Goal: Navigation & Orientation: Find specific page/section

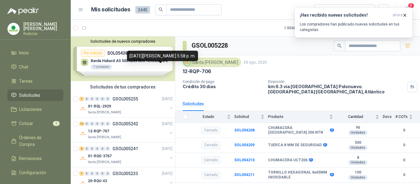
scroll to position [131, 0]
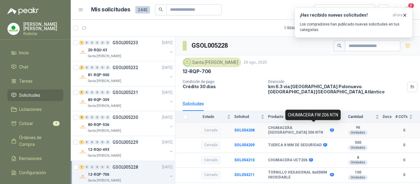
click at [330, 129] on icon at bounding box center [332, 131] width 4 height 4
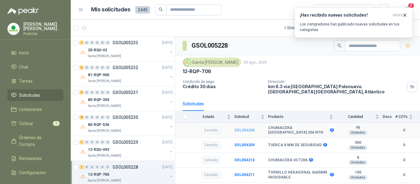
click at [242, 128] on b "SOL054208" at bounding box center [245, 130] width 20 height 4
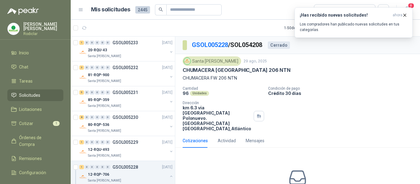
scroll to position [18, 0]
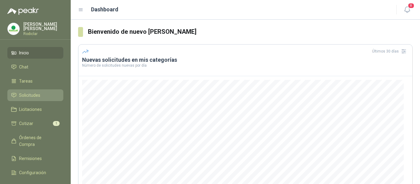
click at [33, 95] on span "Solicitudes" at bounding box center [29, 95] width 21 height 7
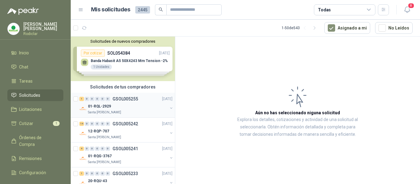
click at [133, 109] on div "01-RQL-2929" at bounding box center [128, 106] width 80 height 7
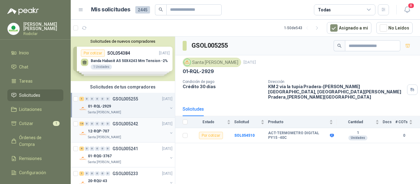
click at [136, 130] on div "12-RQP-707" at bounding box center [128, 131] width 80 height 7
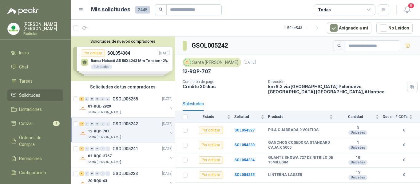
scroll to position [131, 0]
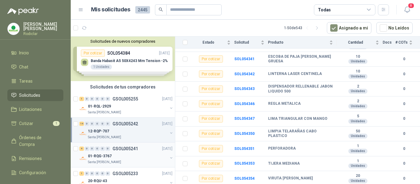
click at [132, 160] on div "01-RQG-3767" at bounding box center [128, 156] width 80 height 7
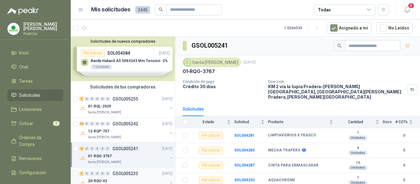
click at [144, 175] on div "1 0 0 0 0 0 GSOL005233 [DATE]" at bounding box center [126, 173] width 94 height 7
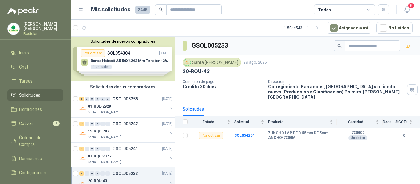
scroll to position [131, 0]
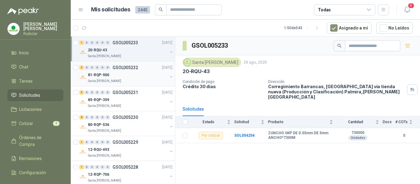
click at [138, 77] on div "81-RQP-900" at bounding box center [128, 74] width 80 height 7
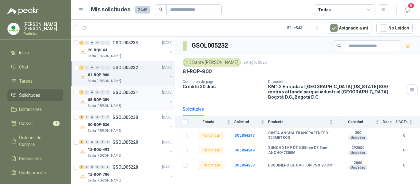
click at [130, 99] on div "85-RQP-359" at bounding box center [128, 99] width 80 height 7
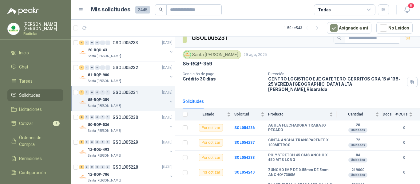
scroll to position [11, 0]
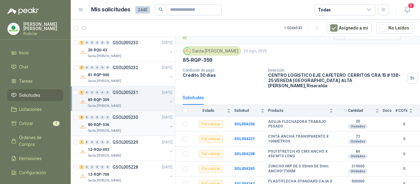
click at [129, 124] on div "80-RQP-536" at bounding box center [128, 124] width 80 height 7
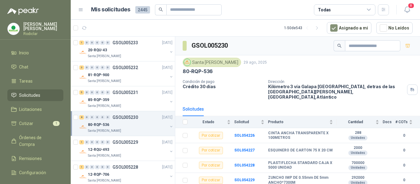
scroll to position [56, 0]
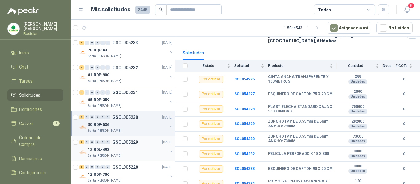
click at [138, 151] on div "12-RQU-493" at bounding box center [128, 149] width 80 height 7
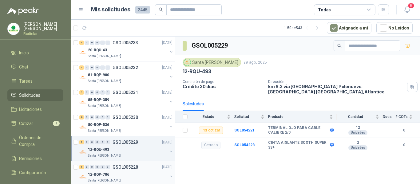
click at [142, 168] on div "1 0 0 0 0 0 GSOL005228 [DATE]" at bounding box center [126, 167] width 94 height 7
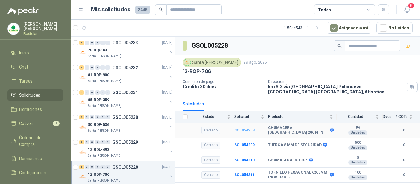
click at [243, 128] on b "SOL054208" at bounding box center [245, 130] width 20 height 4
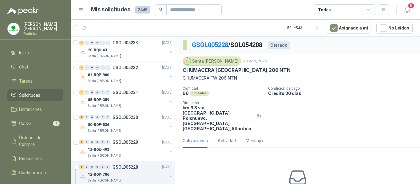
scroll to position [18, 0]
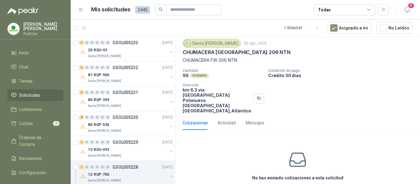
click at [319, 175] on h3 "No has enviado cotizaciones a esta solicitud" at bounding box center [297, 178] width 91 height 7
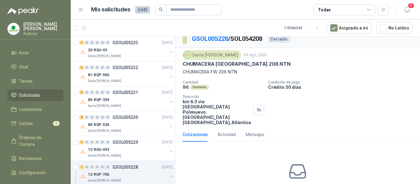
scroll to position [0, 0]
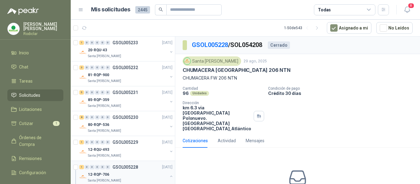
click at [144, 174] on div "12-RQP-706" at bounding box center [128, 174] width 80 height 7
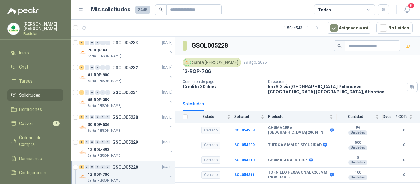
click at [40, 94] on span "Solicitudes" at bounding box center [29, 95] width 21 height 7
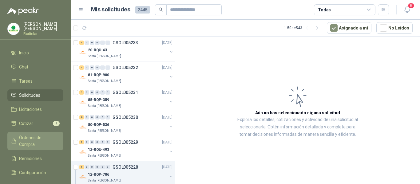
click at [31, 133] on link "Órdenes de Compra" at bounding box center [35, 141] width 56 height 18
